Goal: Entertainment & Leisure: Consume media (video, audio)

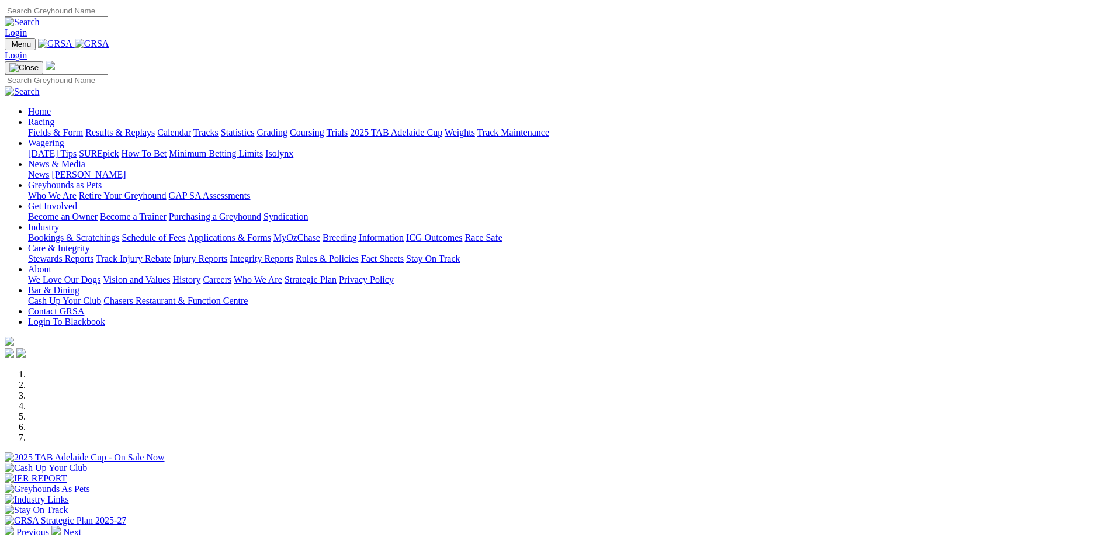
click at [54, 117] on link "Racing" at bounding box center [41, 122] width 26 height 10
click at [155, 127] on link "Results & Replays" at bounding box center [120, 132] width 70 height 10
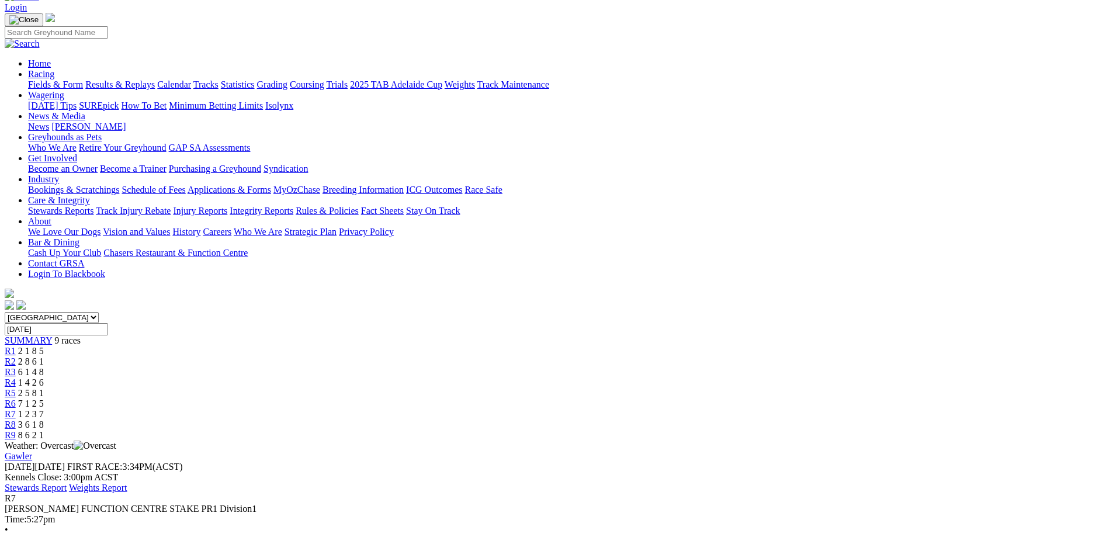
scroll to position [175, 0]
